Goal: Book appointment/travel/reservation

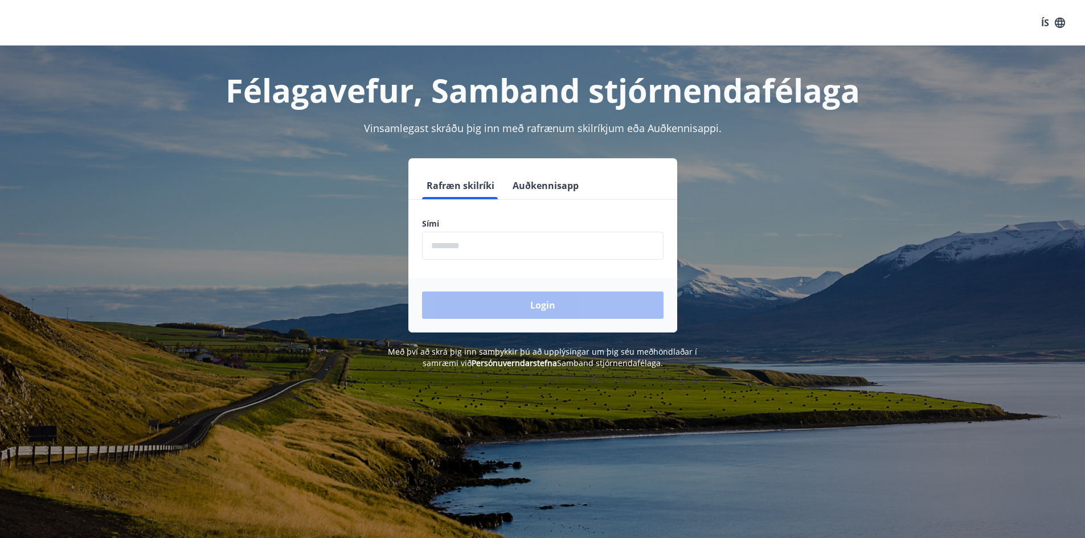
click at [465, 245] on input "phone" at bounding box center [542, 246] width 241 height 28
type input "********"
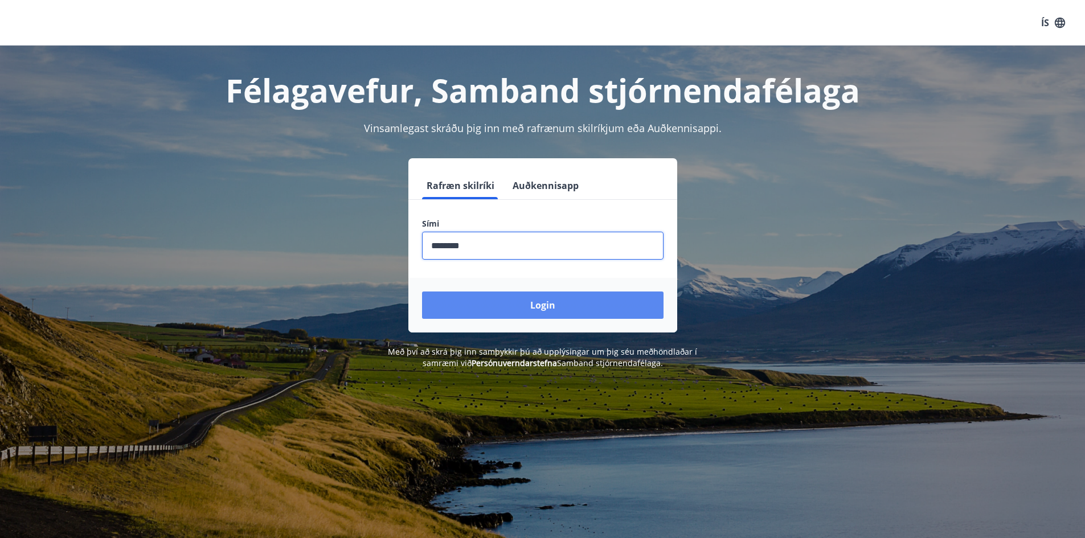
click at [537, 309] on button "Login" at bounding box center [542, 305] width 241 height 27
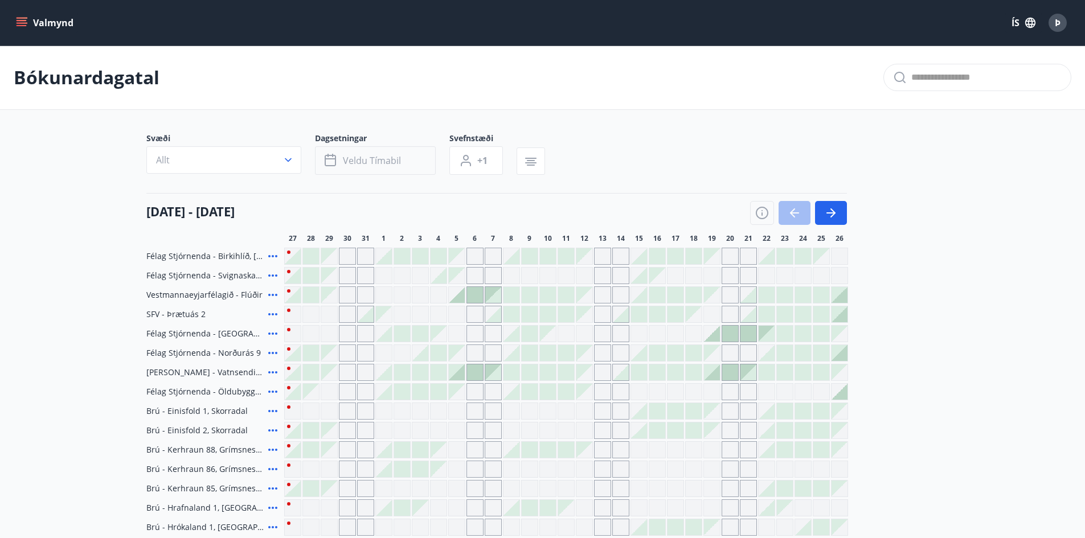
click at [387, 155] on span "Veldu tímabil" at bounding box center [372, 160] width 58 height 13
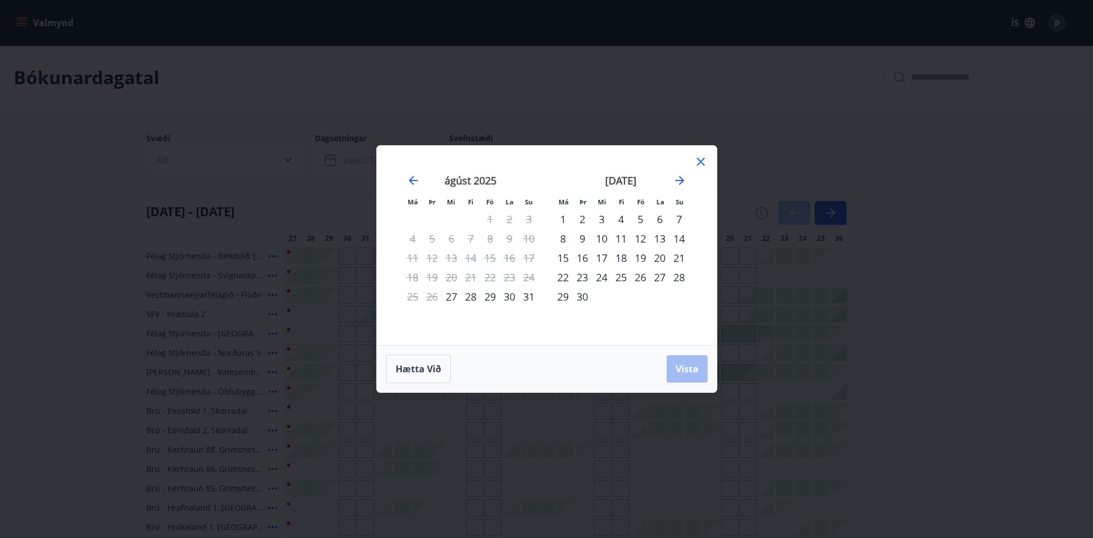
click at [489, 299] on div "29" at bounding box center [490, 296] width 19 height 19
click at [561, 218] on div "1" at bounding box center [562, 219] width 19 height 19
click at [686, 368] on span "Vista" at bounding box center [687, 369] width 23 height 13
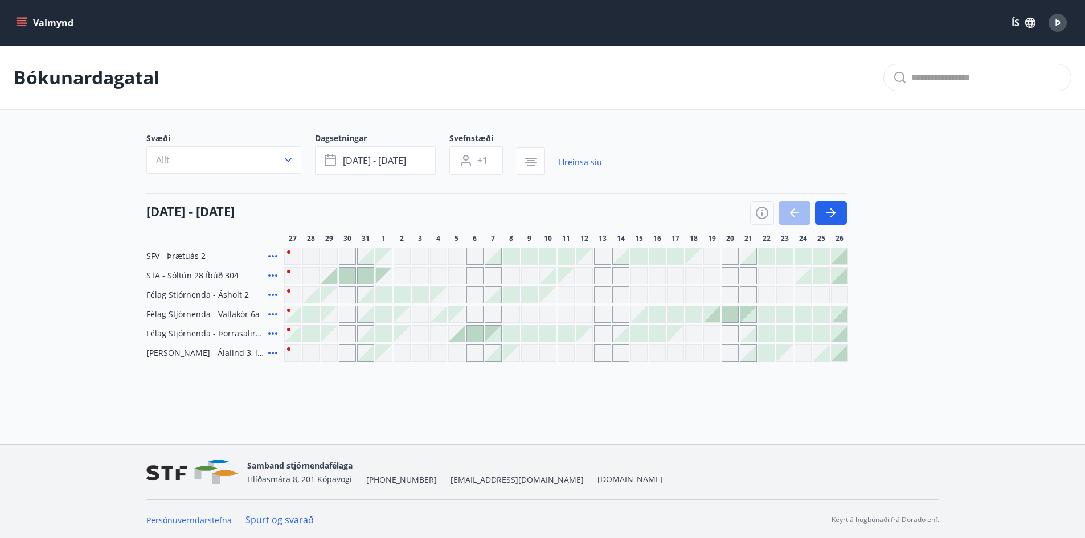
click at [273, 294] on icon at bounding box center [272, 295] width 9 height 2
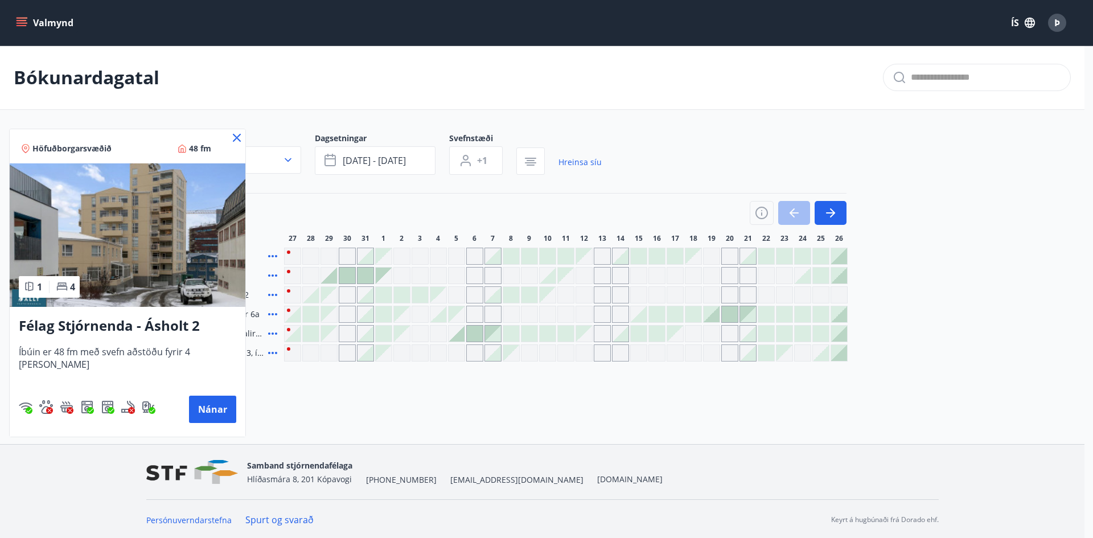
drag, startPoint x: 221, startPoint y: 138, endPoint x: 238, endPoint y: 258, distance: 121.3
click at [236, 138] on icon at bounding box center [237, 138] width 2 height 2
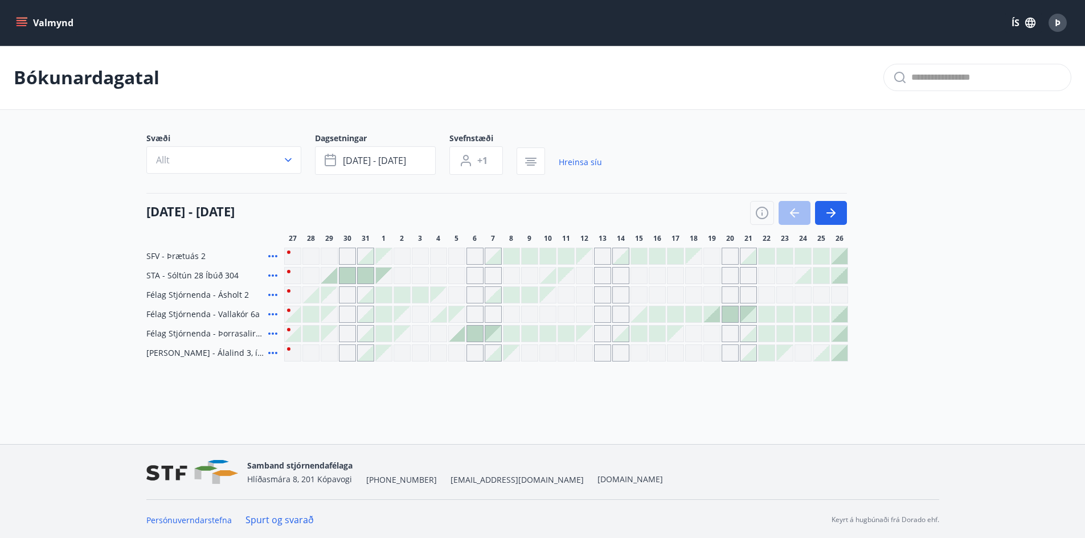
click at [273, 352] on icon at bounding box center [273, 353] width 14 height 14
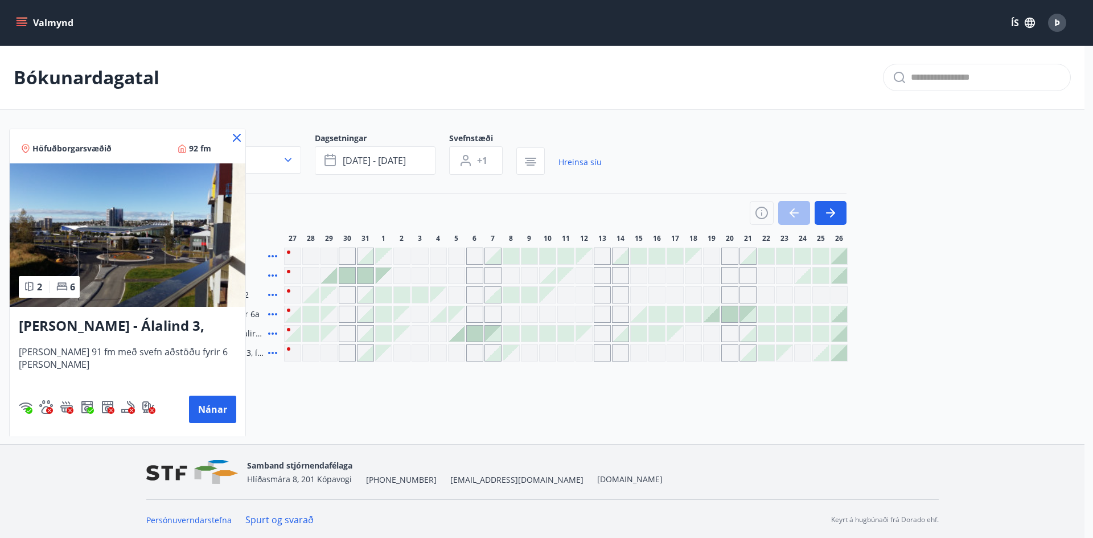
click at [230, 136] on icon at bounding box center [237, 138] width 14 height 14
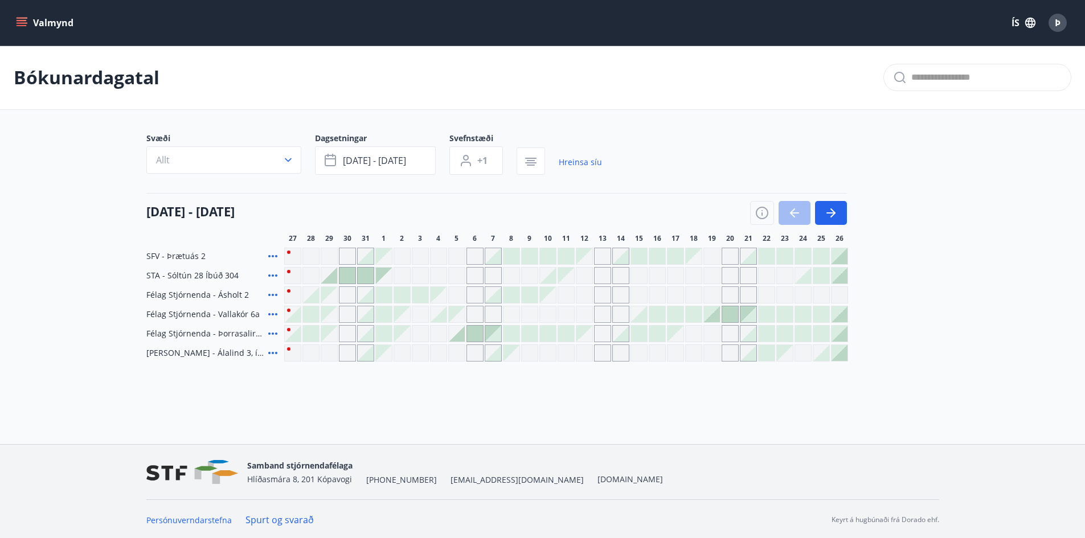
click at [274, 257] on icon at bounding box center [273, 256] width 14 height 14
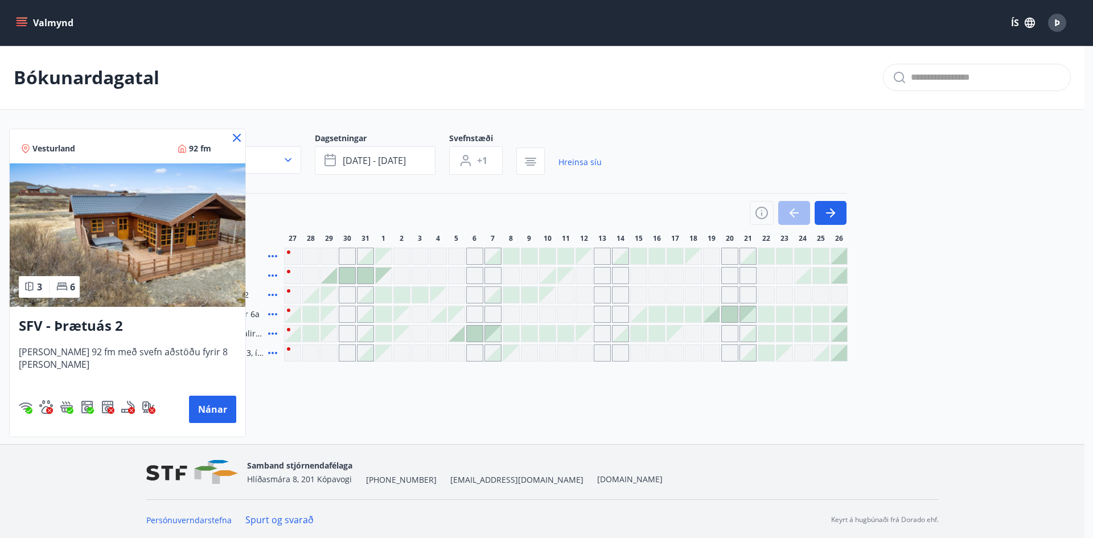
click at [117, 247] on img at bounding box center [128, 234] width 236 height 143
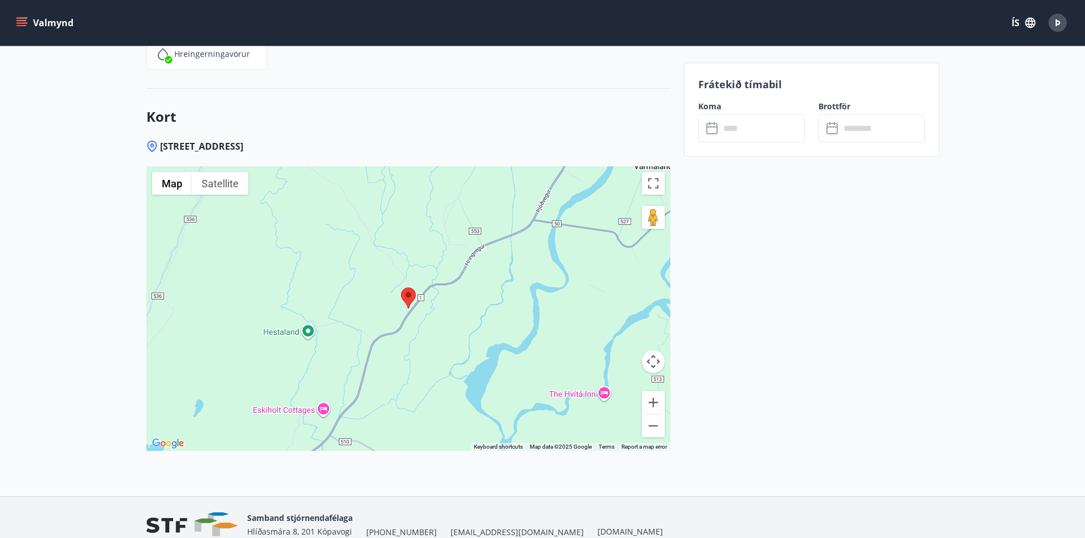
scroll to position [1537, 0]
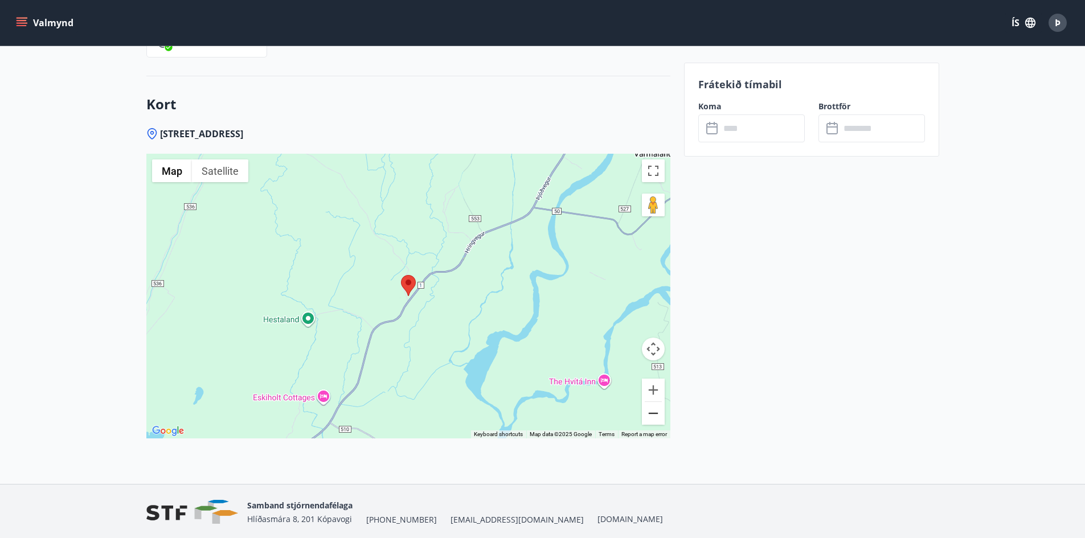
click at [651, 416] on button "Zoom out" at bounding box center [653, 413] width 23 height 23
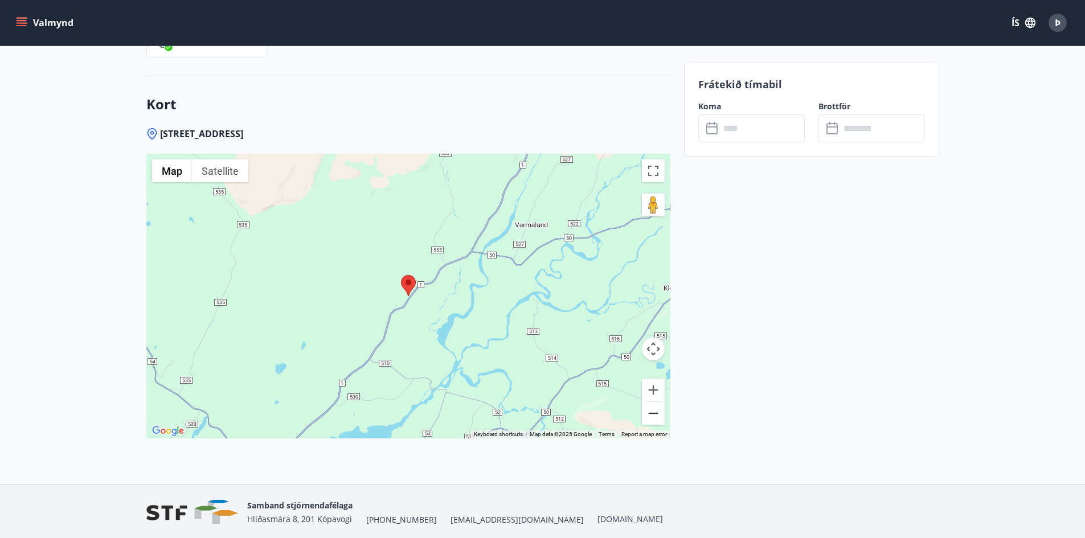
click at [651, 416] on button "Zoom out" at bounding box center [653, 413] width 23 height 23
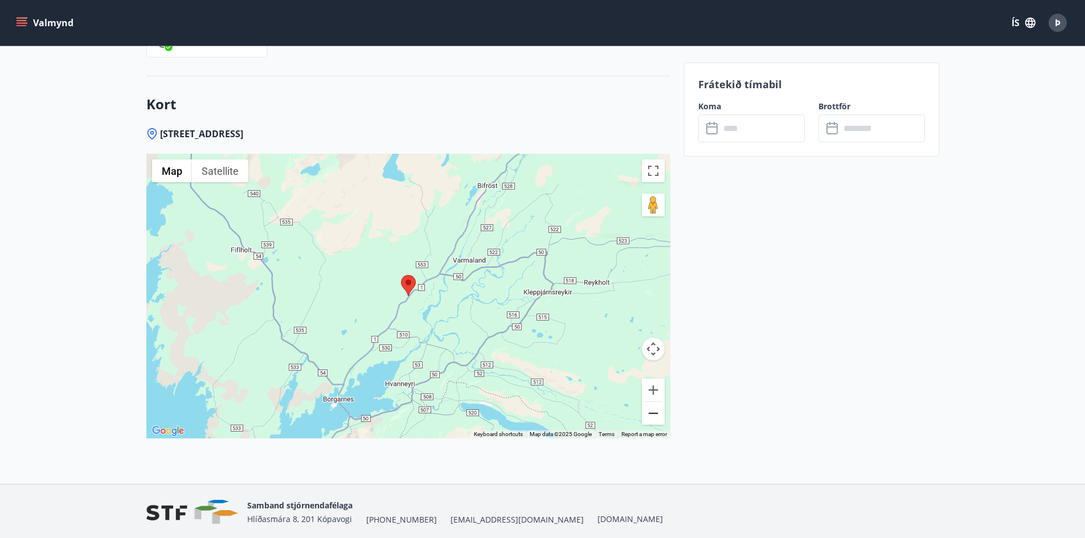
click at [651, 416] on button "Zoom out" at bounding box center [653, 413] width 23 height 23
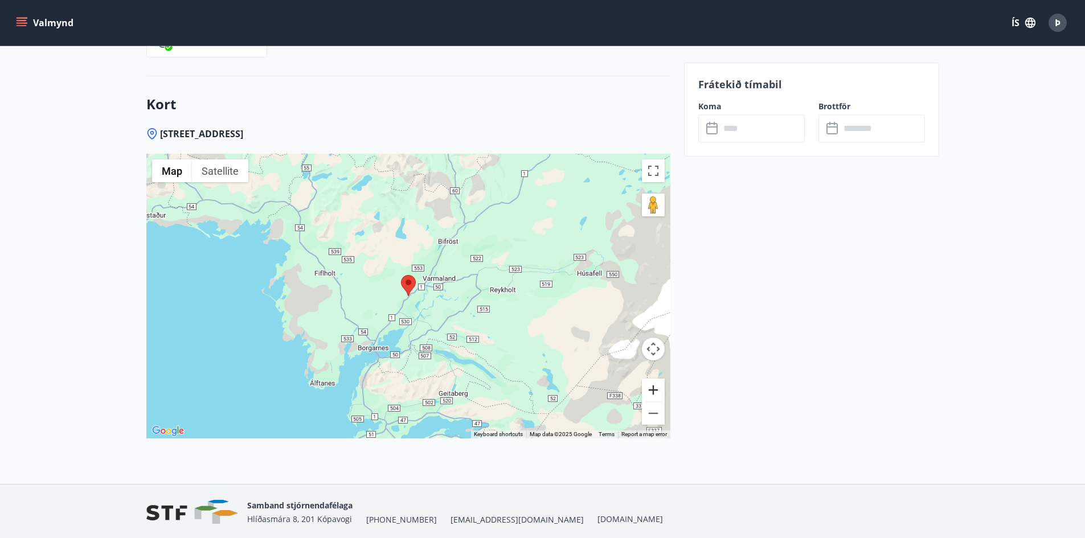
click at [651, 388] on button "Zoom in" at bounding box center [653, 390] width 23 height 23
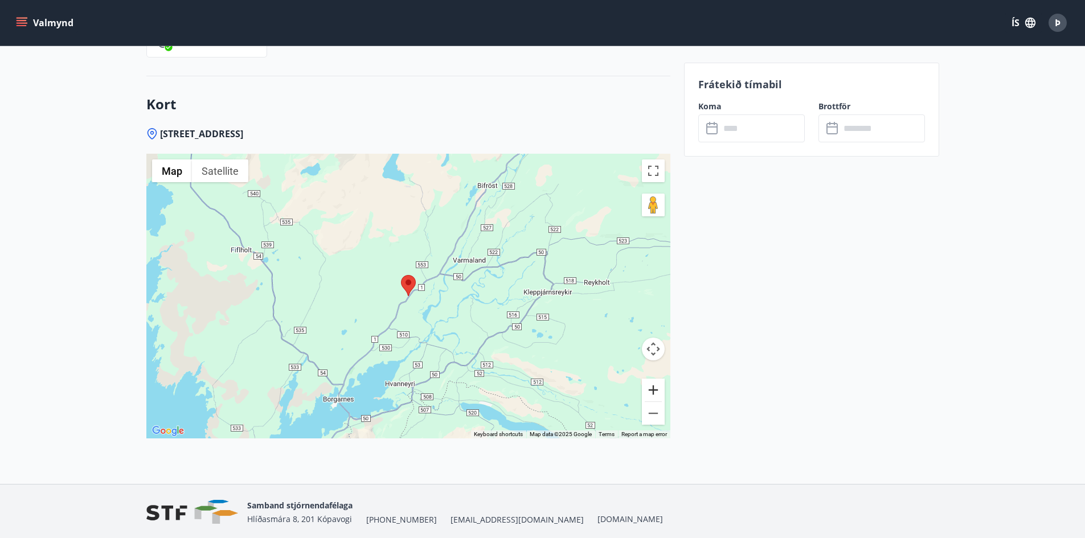
click at [651, 388] on button "Zoom in" at bounding box center [653, 390] width 23 height 23
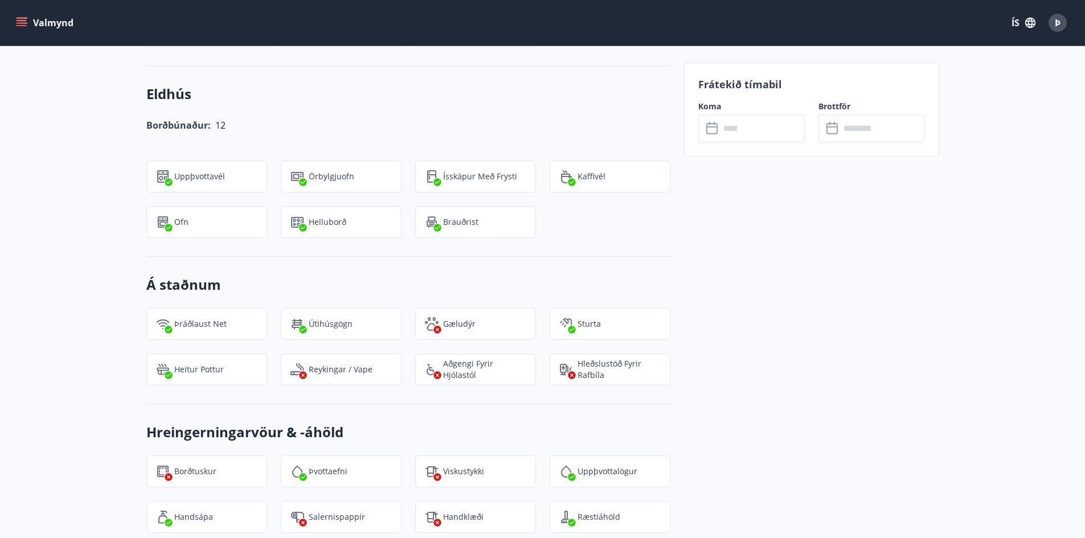
scroll to position [911, 0]
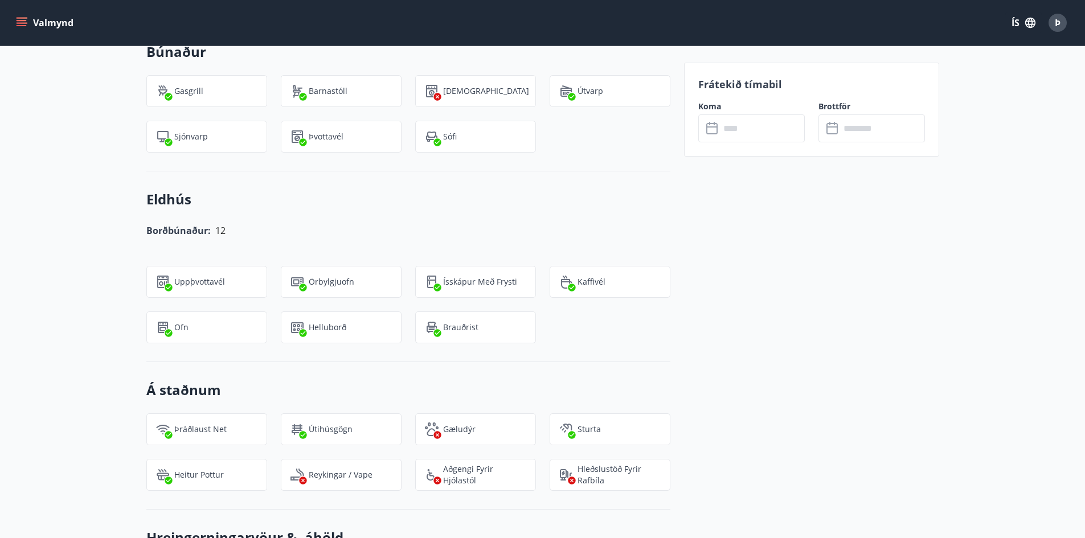
drag, startPoint x: 18, startPoint y: 18, endPoint x: 22, endPoint y: 24, distance: 7.3
click at [18, 18] on icon "menu" at bounding box center [23, 18] width 13 height 1
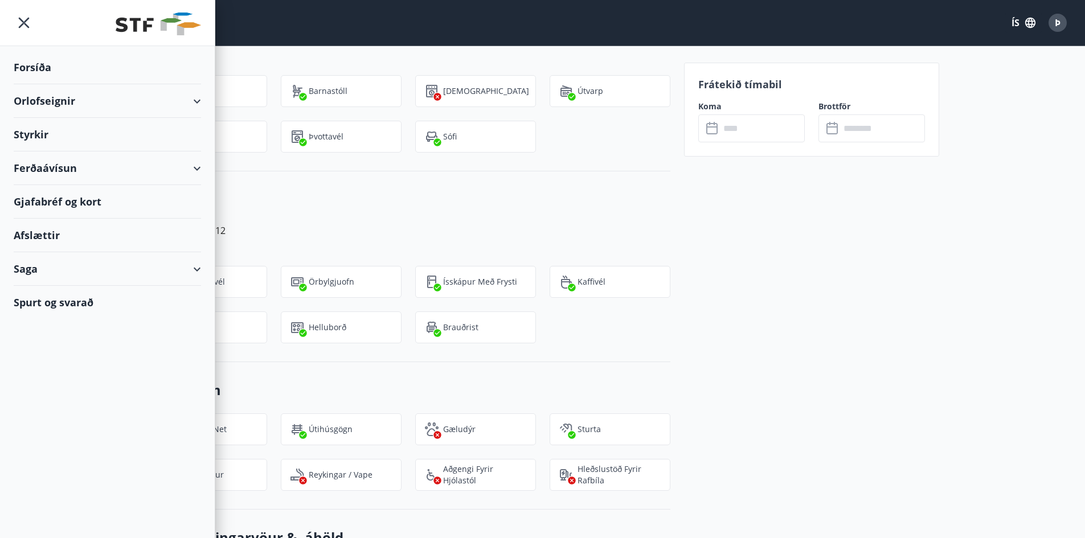
click at [37, 97] on div "Orlofseignir" at bounding box center [107, 101] width 187 height 34
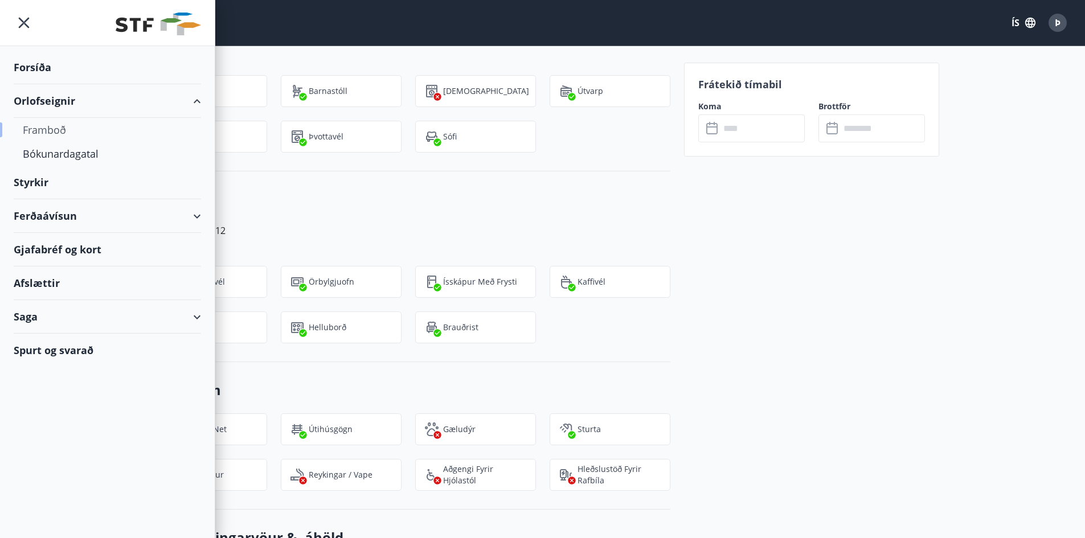
click at [53, 128] on div "Framboð" at bounding box center [107, 130] width 169 height 24
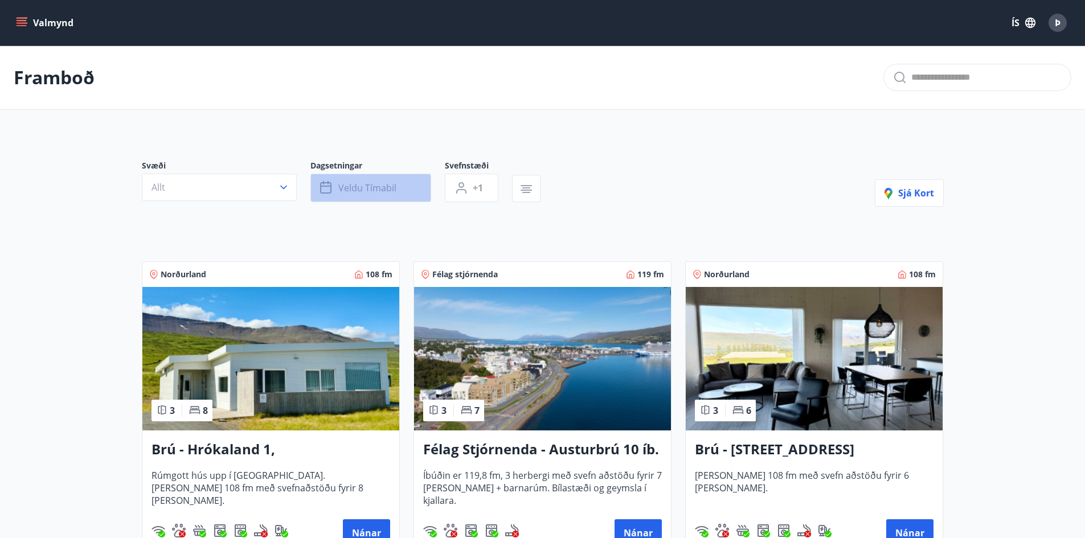
click at [396, 188] on button "Veldu tímabil" at bounding box center [370, 188] width 121 height 28
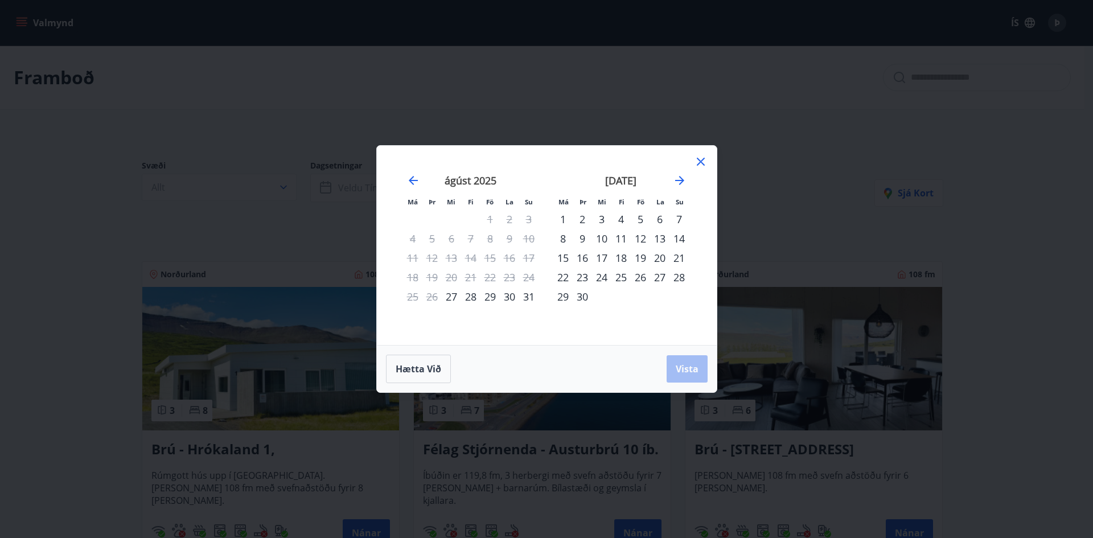
click at [699, 160] on icon at bounding box center [701, 162] width 8 height 8
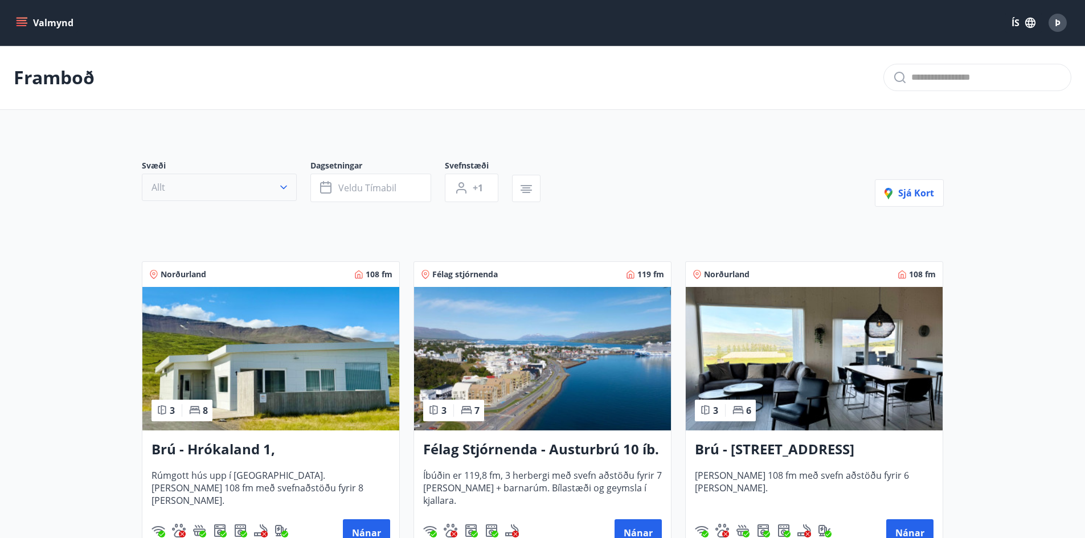
click at [284, 188] on icon "button" at bounding box center [283, 188] width 7 height 4
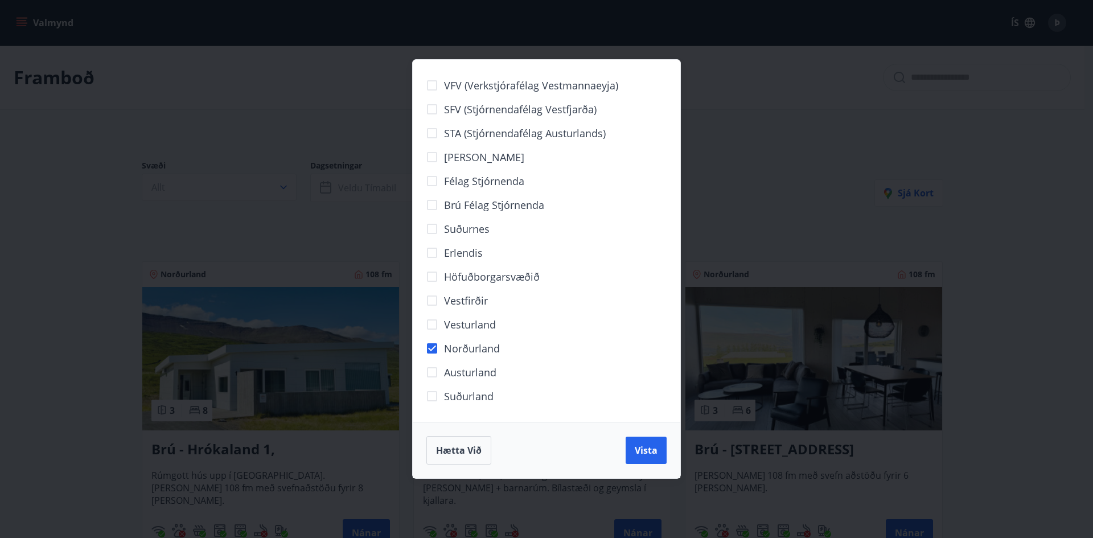
drag, startPoint x: 656, startPoint y: 449, endPoint x: 534, endPoint y: 445, distance: 121.9
click at [656, 449] on span "Vista" at bounding box center [646, 450] width 23 height 13
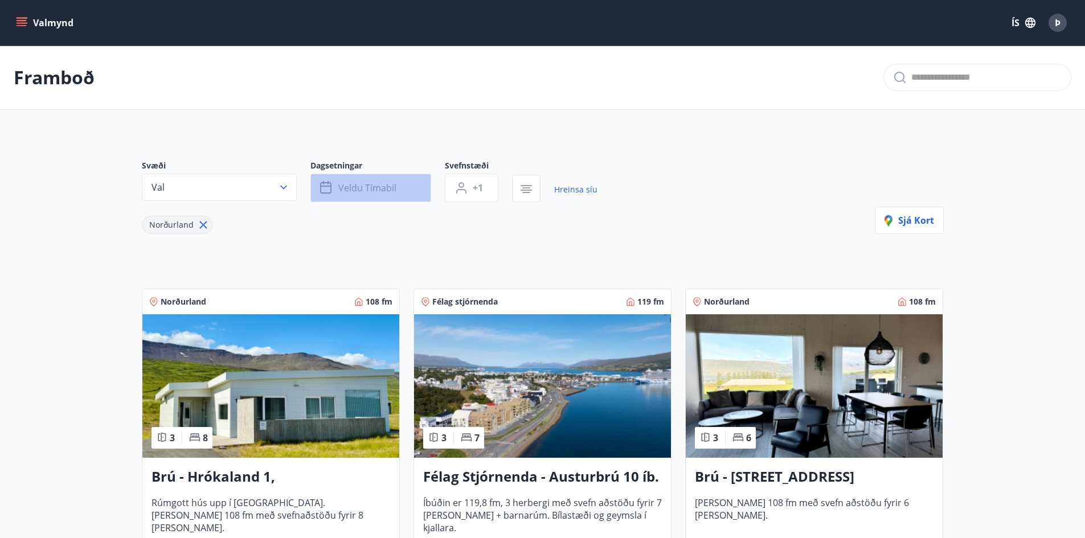
click at [351, 183] on span "Veldu tímabil" at bounding box center [367, 188] width 58 height 13
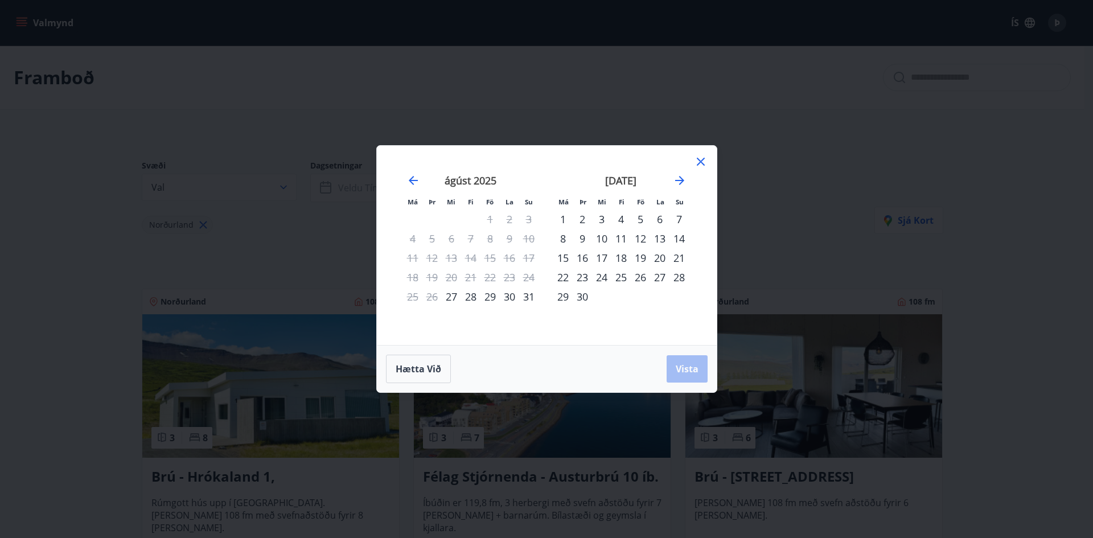
click at [106, 261] on div "Má Þr Mi Fi Fö La Su Má Þr Mi Fi Fö La Su [DATE] 1 2 3 4 5 6 7 8 9 10 11 12 13 …" at bounding box center [546, 269] width 1093 height 538
click at [489, 297] on div "29" at bounding box center [490, 296] width 19 height 19
click at [564, 218] on div "1" at bounding box center [562, 219] width 19 height 19
click at [687, 376] on button "Vista" at bounding box center [687, 368] width 41 height 27
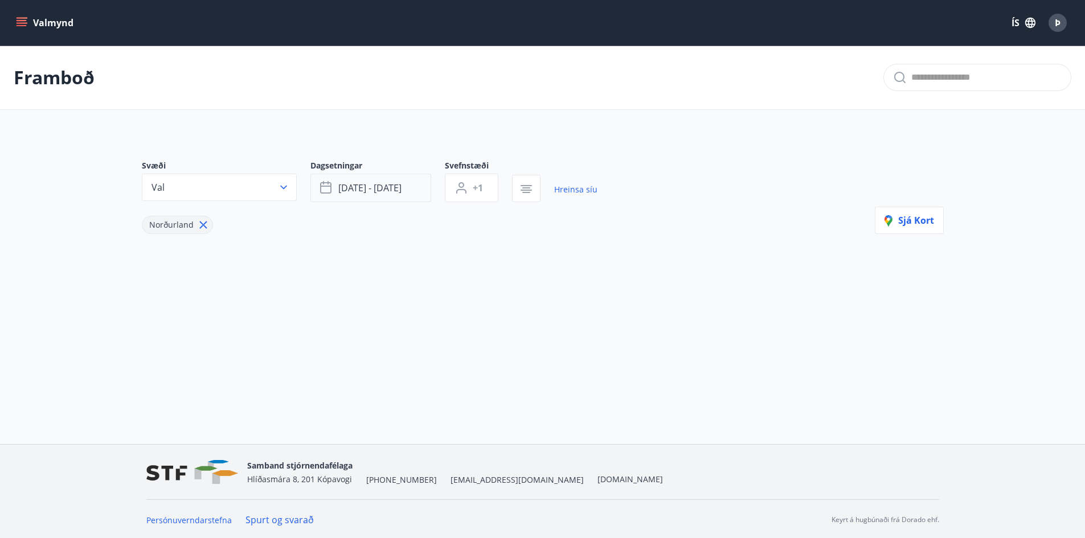
click at [352, 187] on span "[DATE] - [DATE]" at bounding box center [369, 188] width 63 height 13
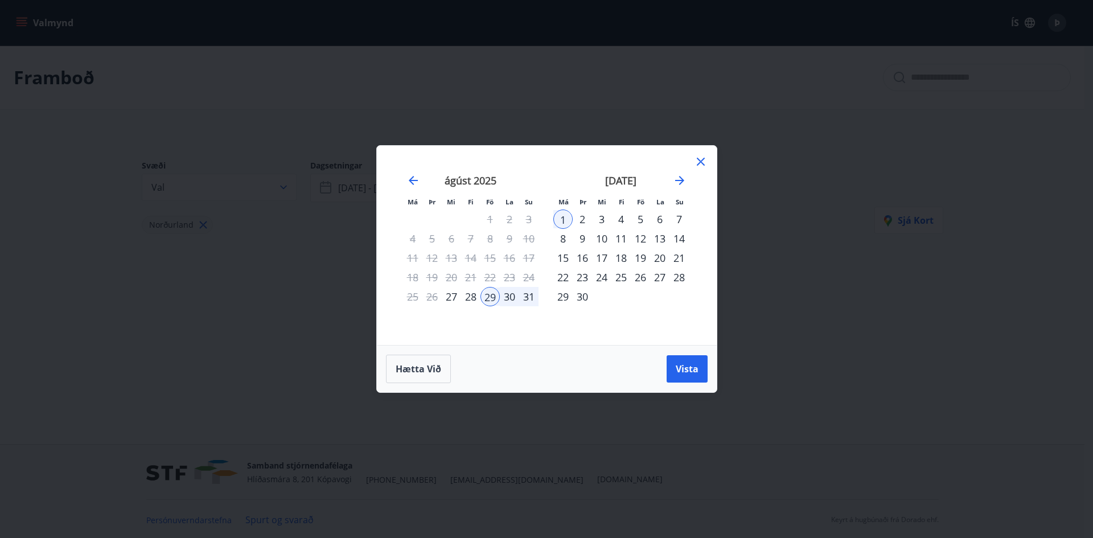
click at [220, 246] on div "Má Þr Mi Fi Fö La Su Má Þr Mi Fi Fö La Su [DATE] 1 2 3 4 5 6 7 8 9 10 11 12 13 …" at bounding box center [546, 269] width 1093 height 538
click at [695, 368] on span "Vista" at bounding box center [687, 369] width 23 height 13
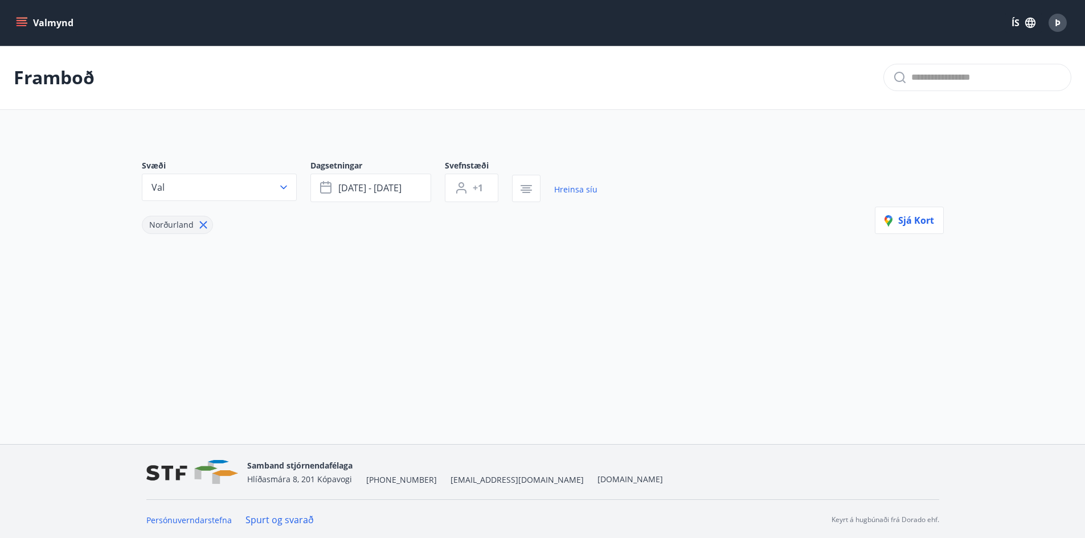
click at [21, 23] on icon "menu" at bounding box center [23, 22] width 13 height 1
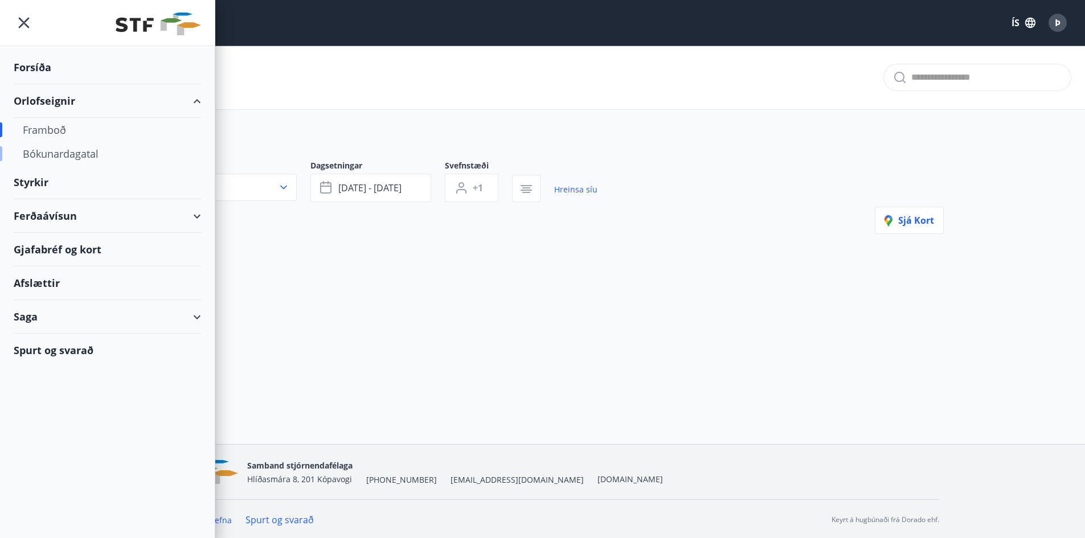
click at [47, 155] on div "Bókunardagatal" at bounding box center [107, 154] width 169 height 24
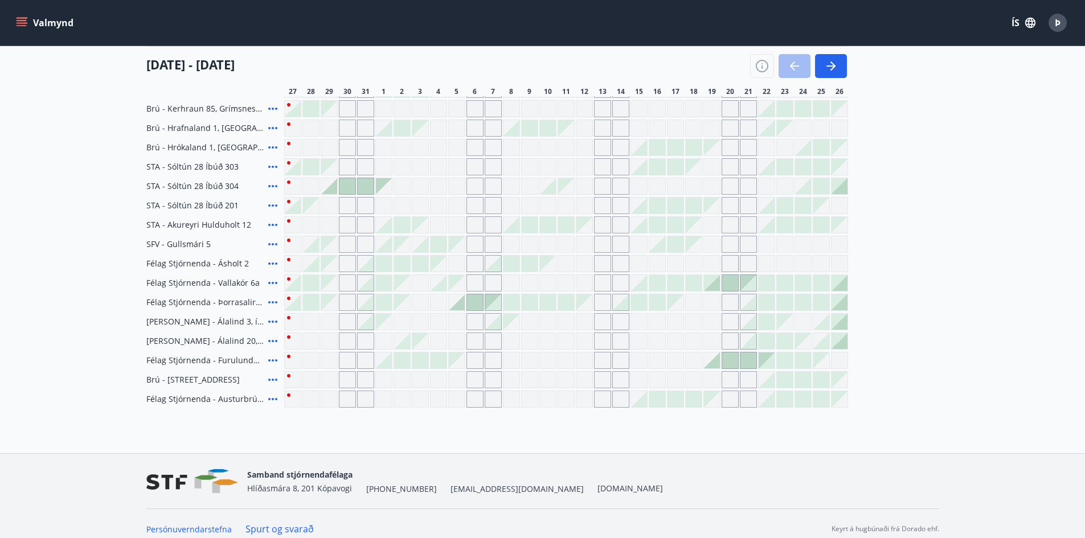
scroll to position [391, 0]
